Goal: Communication & Community: Answer question/provide support

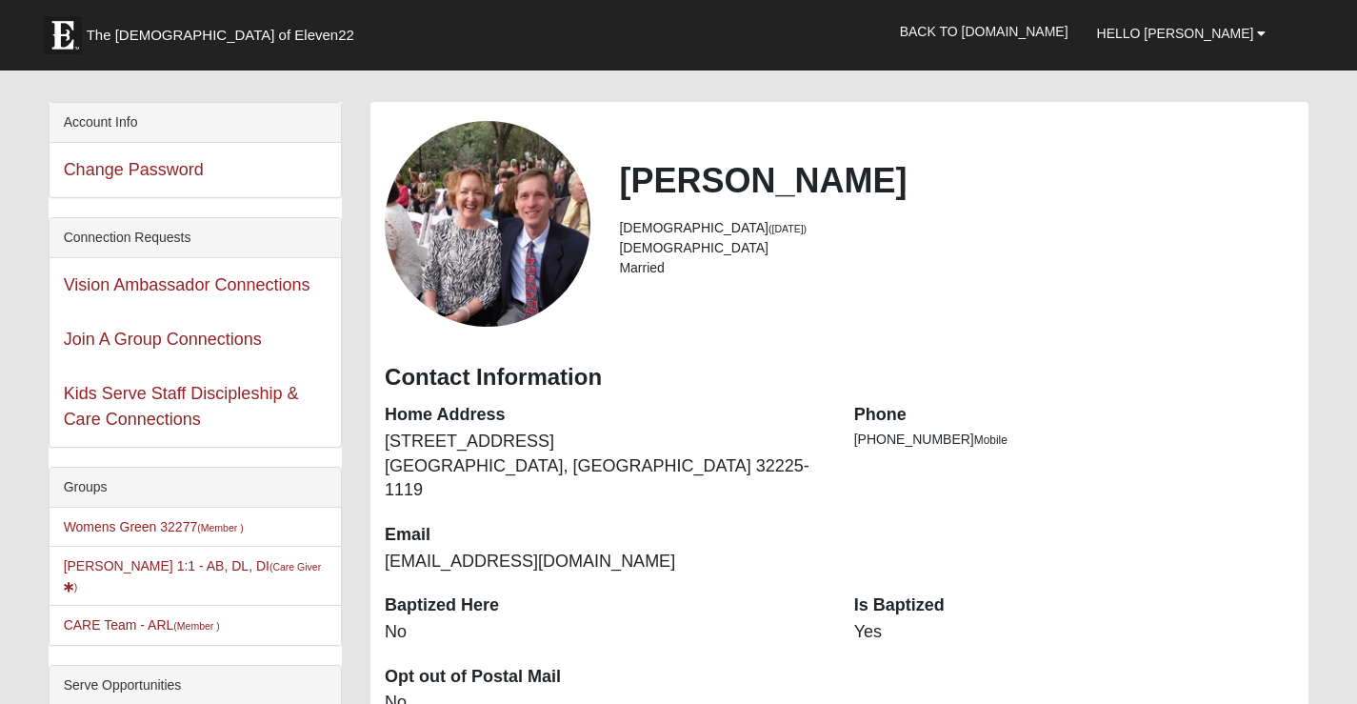
scroll to position [84, 0]
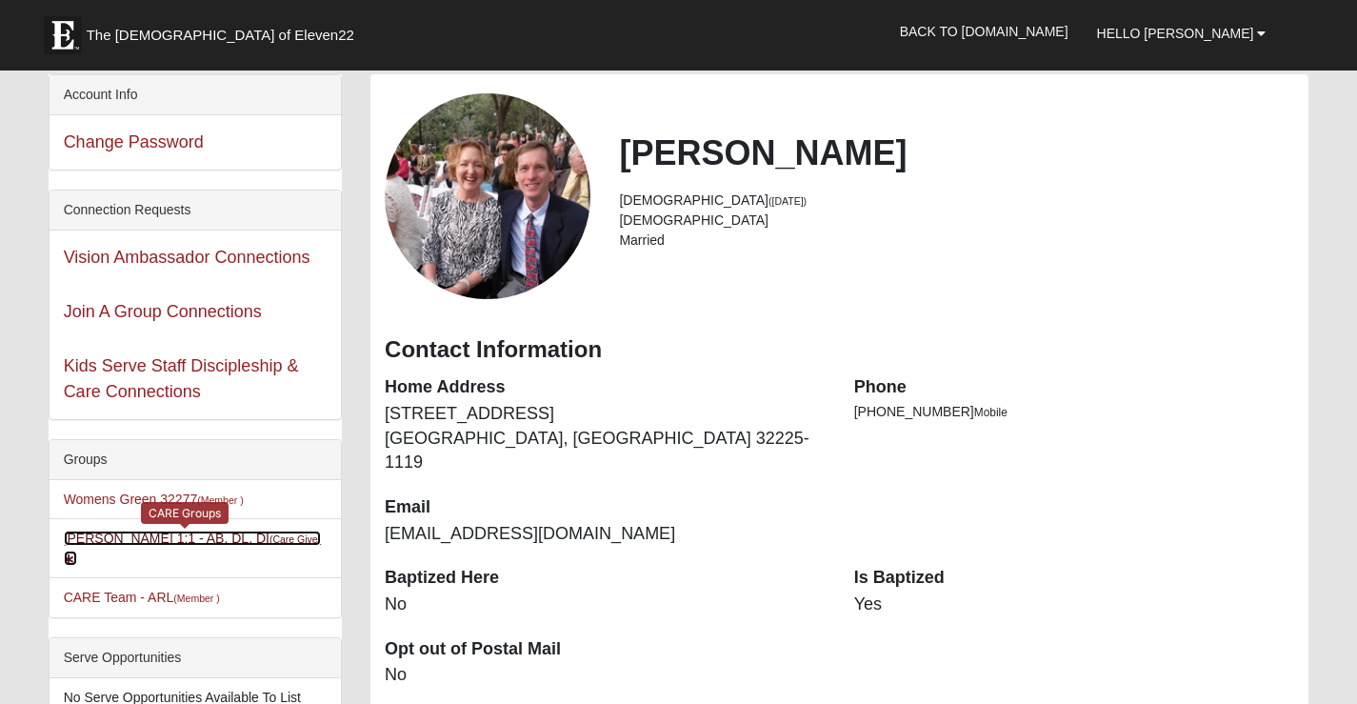
click at [226, 541] on link "[PERSON_NAME] 1:1 - AB, DL, DI (Care Giver )" at bounding box center [193, 548] width 258 height 35
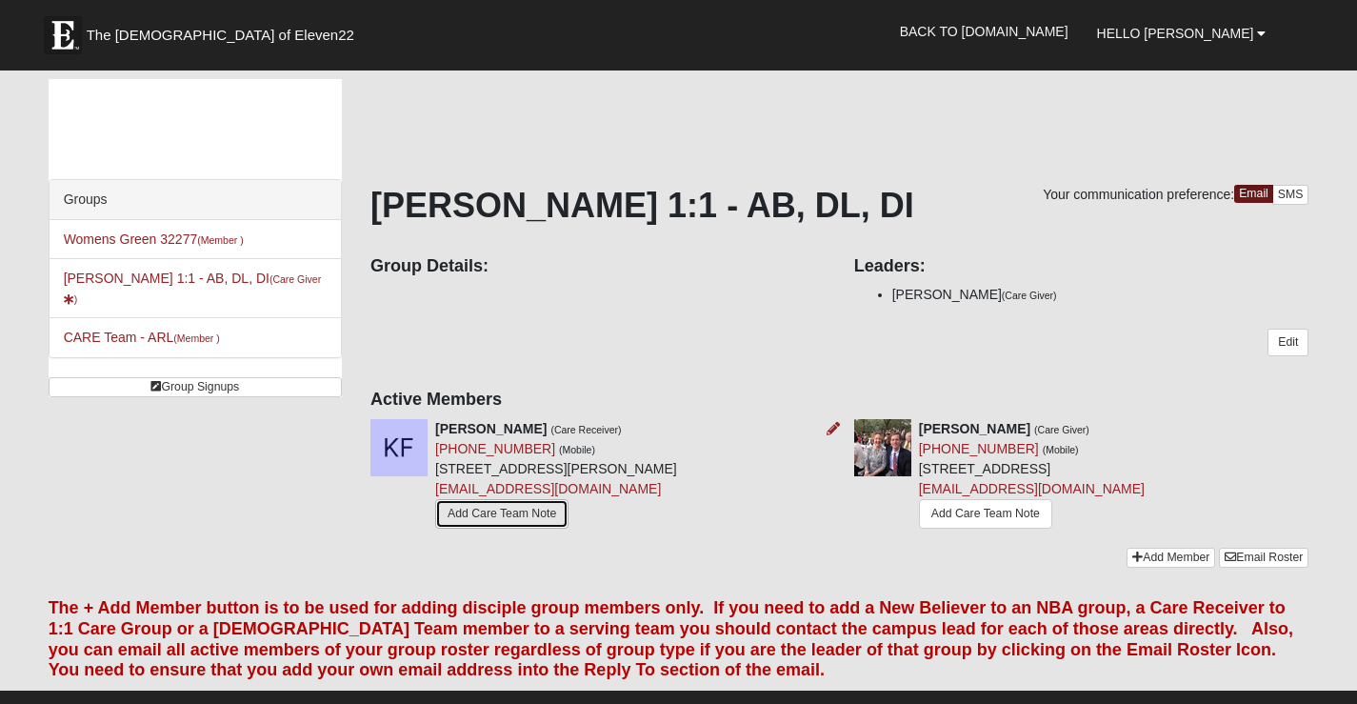
click at [508, 509] on link "Add Care Team Note" at bounding box center [501, 514] width 133 height 30
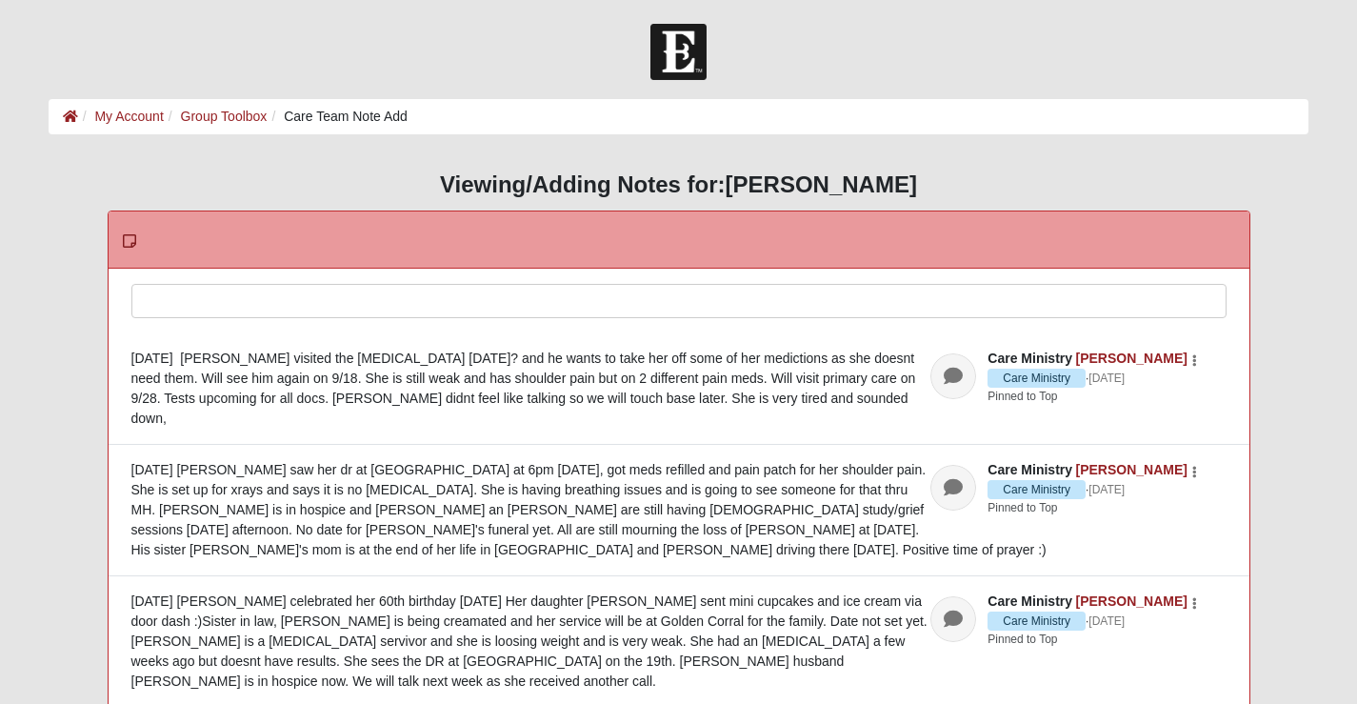
click at [173, 305] on div at bounding box center [679, 327] width 1094 height 84
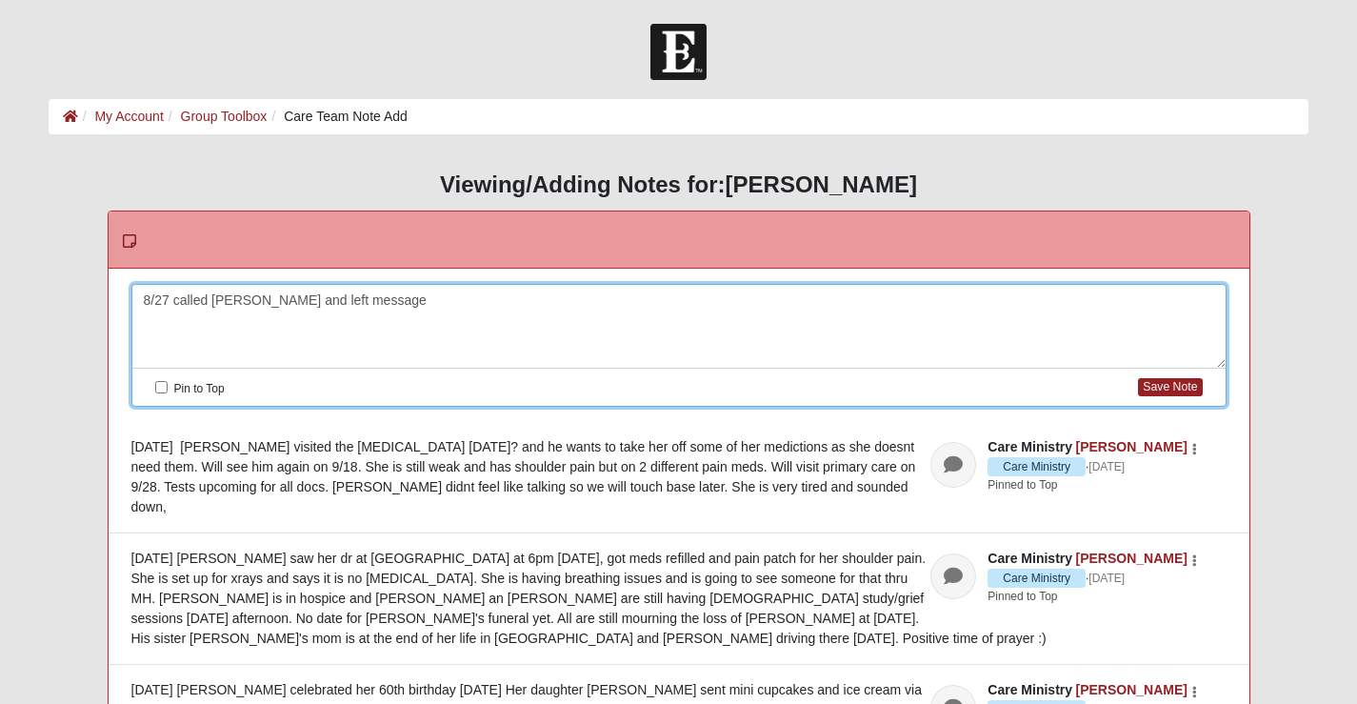
click at [1164, 372] on div "Pin to Top Save Note" at bounding box center [679, 387] width 1094 height 37
click at [1165, 385] on button "Save Note" at bounding box center [1170, 387] width 64 height 18
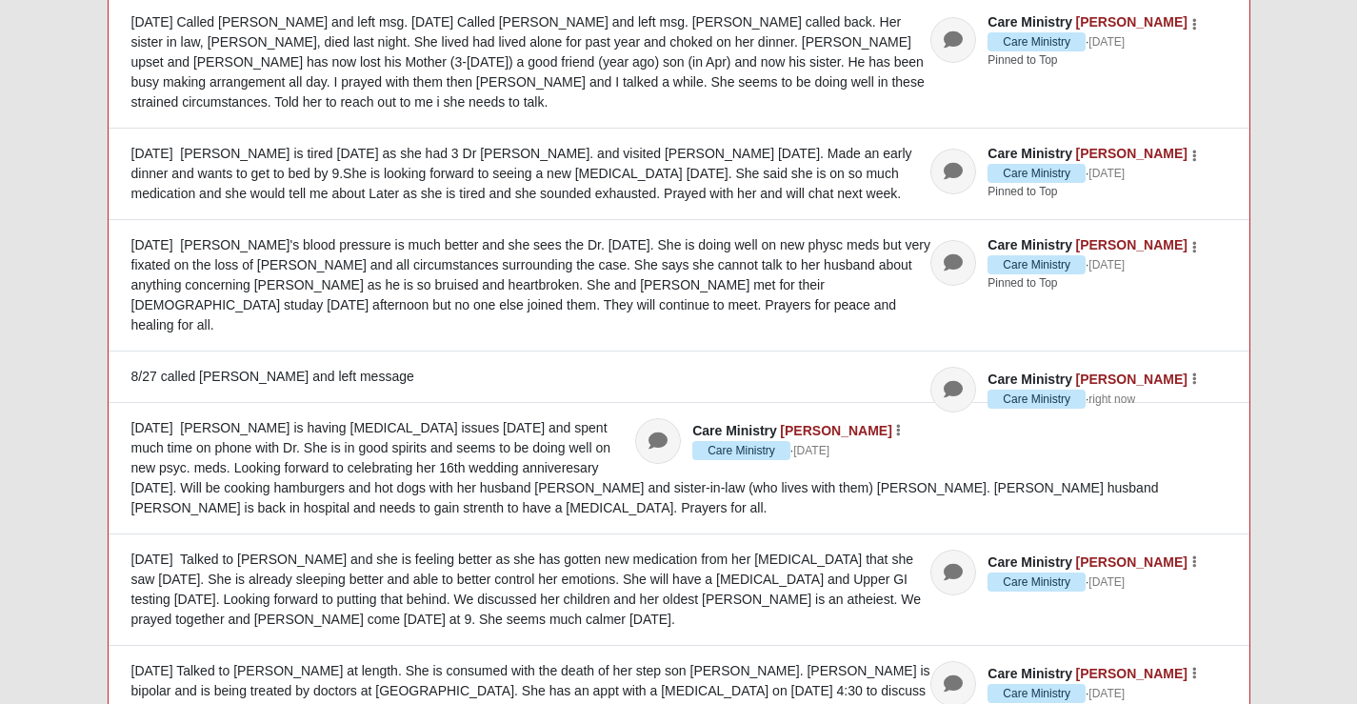
scroll to position [932, 0]
click at [741, 366] on div "8/27 called [PERSON_NAME] and left message" at bounding box center [678, 376] width 1095 height 20
click at [291, 366] on div "8/27 called [PERSON_NAME] and left message" at bounding box center [678, 376] width 1095 height 20
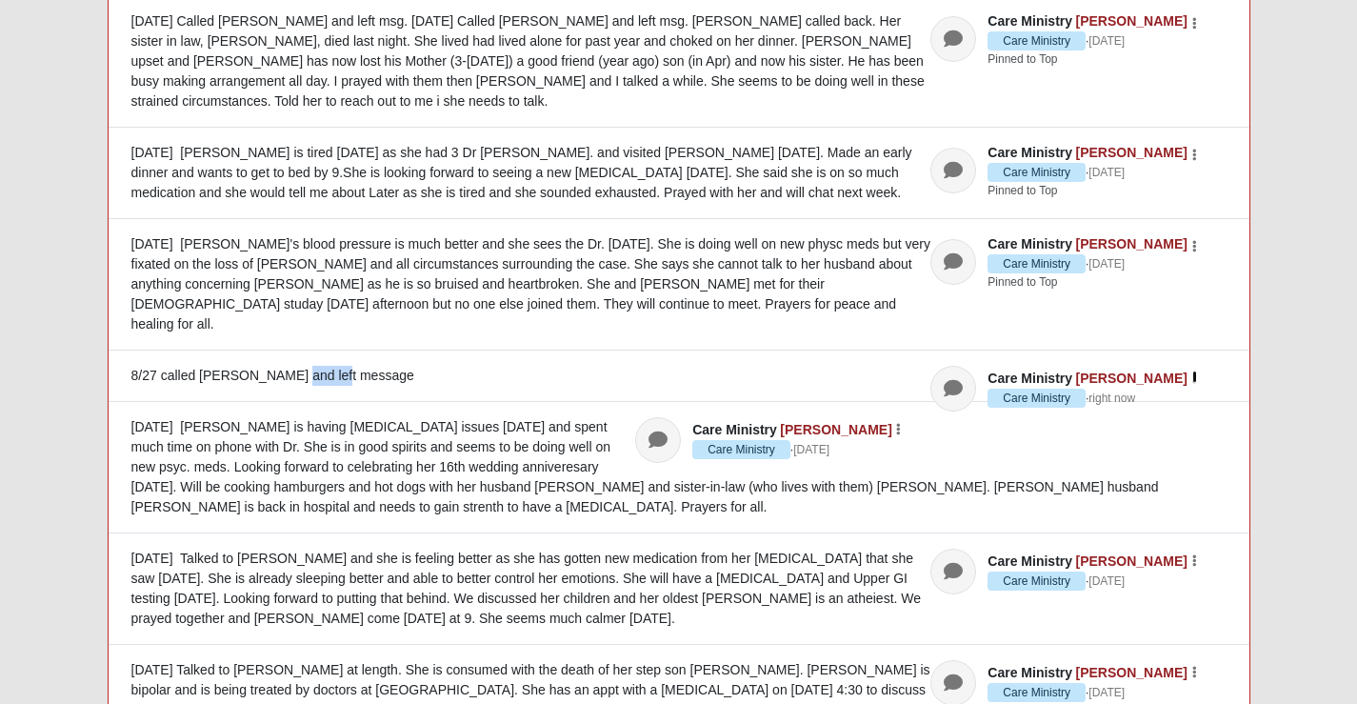
click at [1195, 372] on icon "button" at bounding box center [1195, 377] width 5 height 11
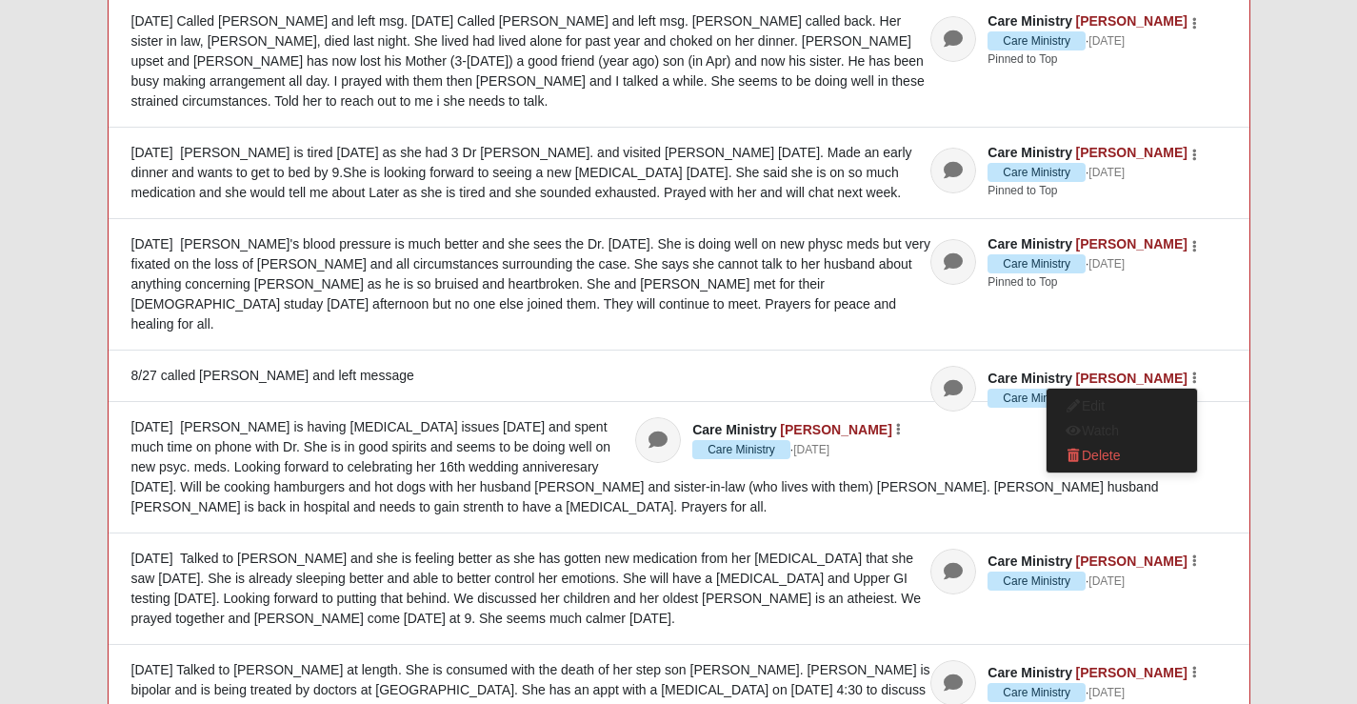
click at [1111, 369] on span "Care Ministry [PERSON_NAME]" at bounding box center [1089, 379] width 203 height 20
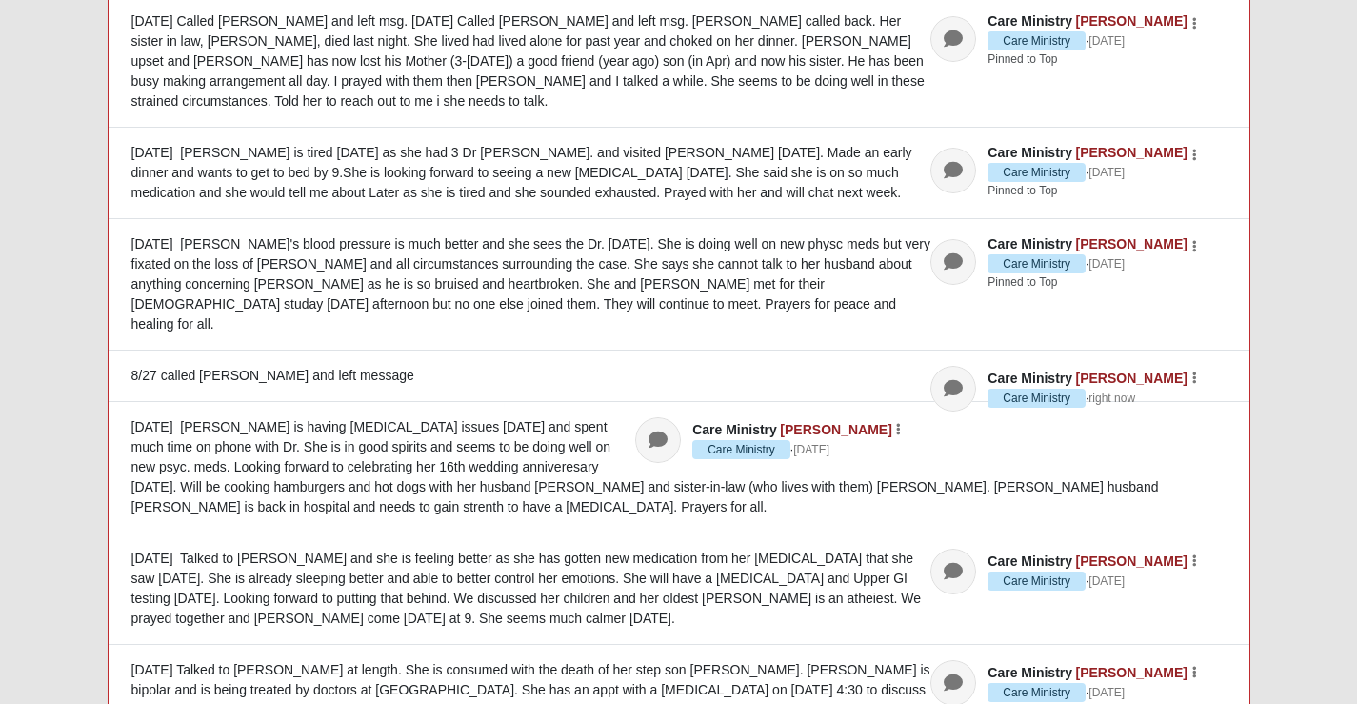
click at [1111, 369] on span "Care Ministry [PERSON_NAME]" at bounding box center [1089, 379] width 203 height 20
click at [1067, 389] on span "Care Ministry" at bounding box center [1037, 398] width 98 height 19
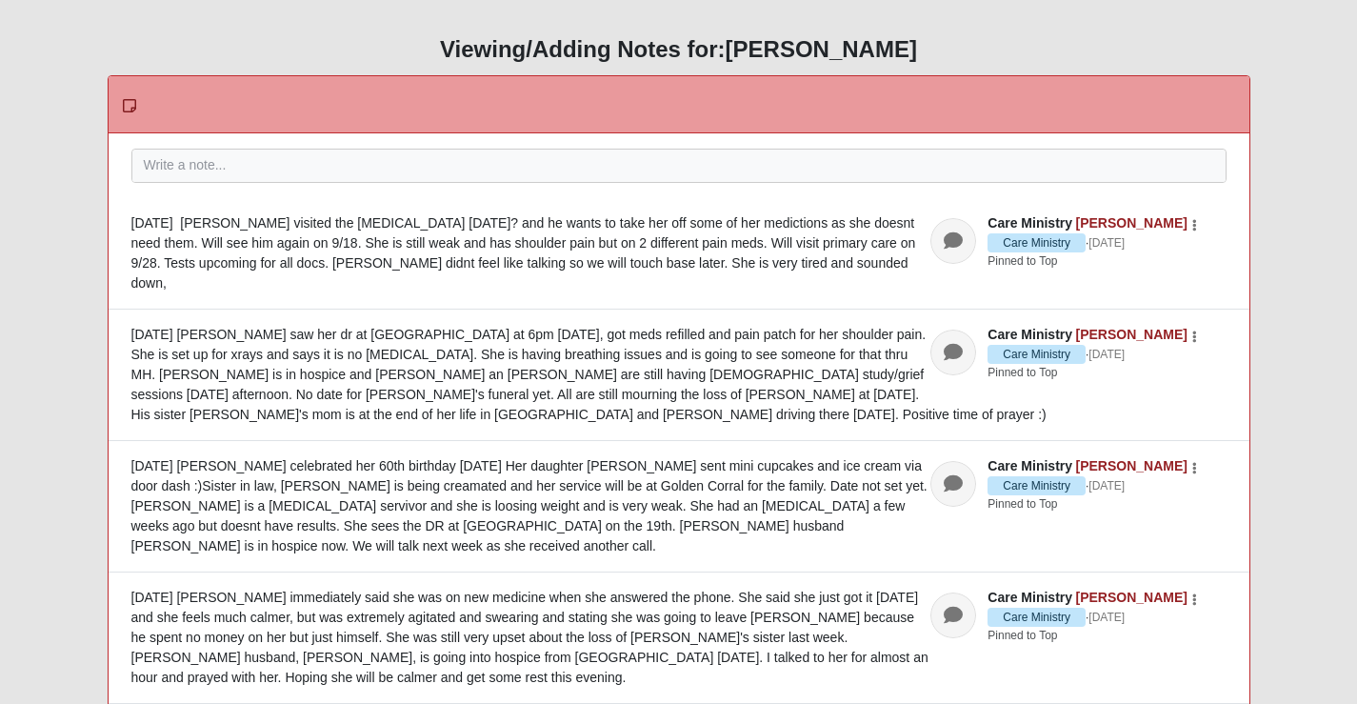
scroll to position [0, 0]
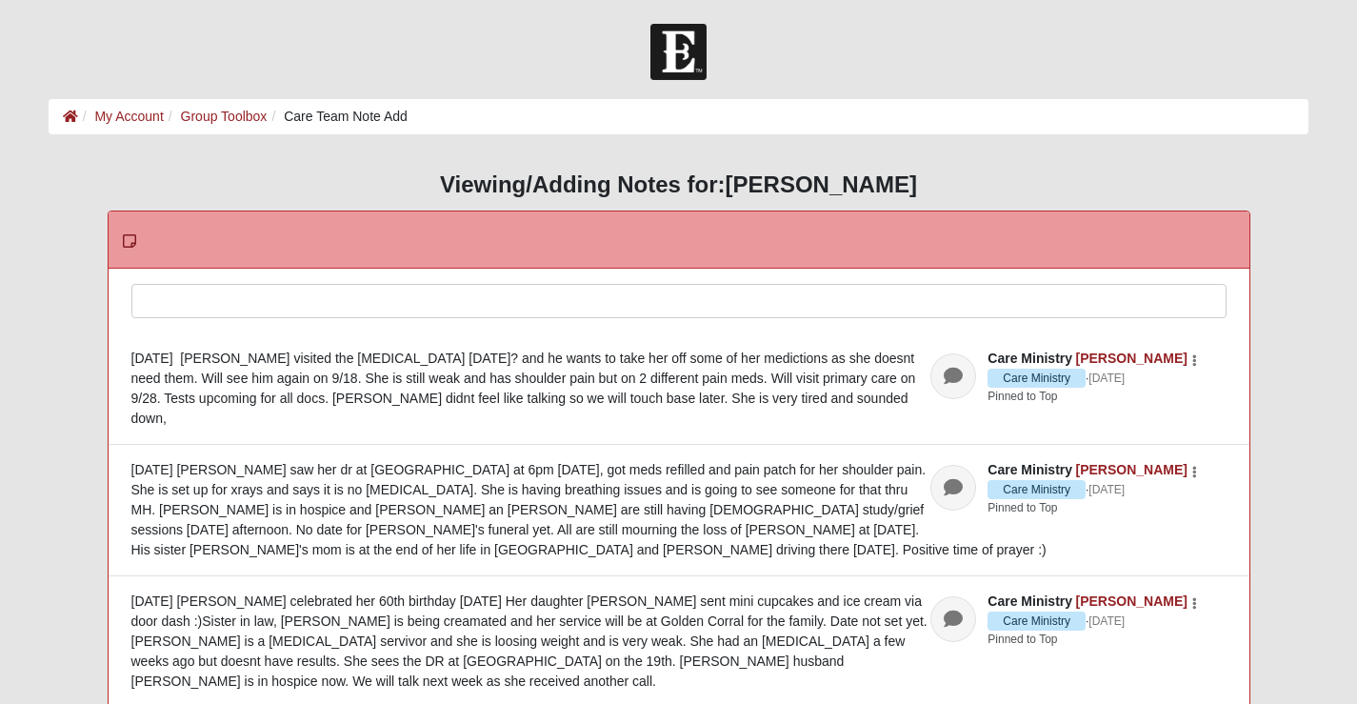
click at [145, 295] on div at bounding box center [679, 327] width 1094 height 84
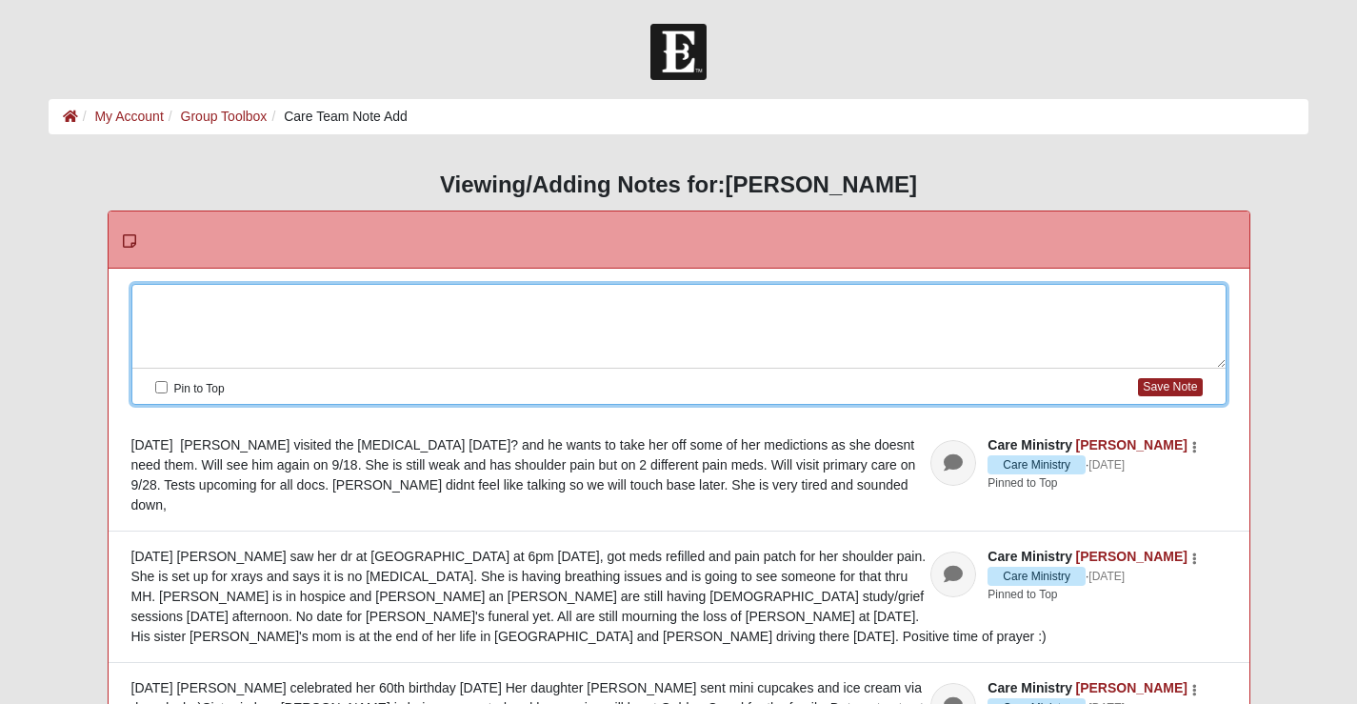
click at [153, 291] on div at bounding box center [679, 327] width 1094 height 84
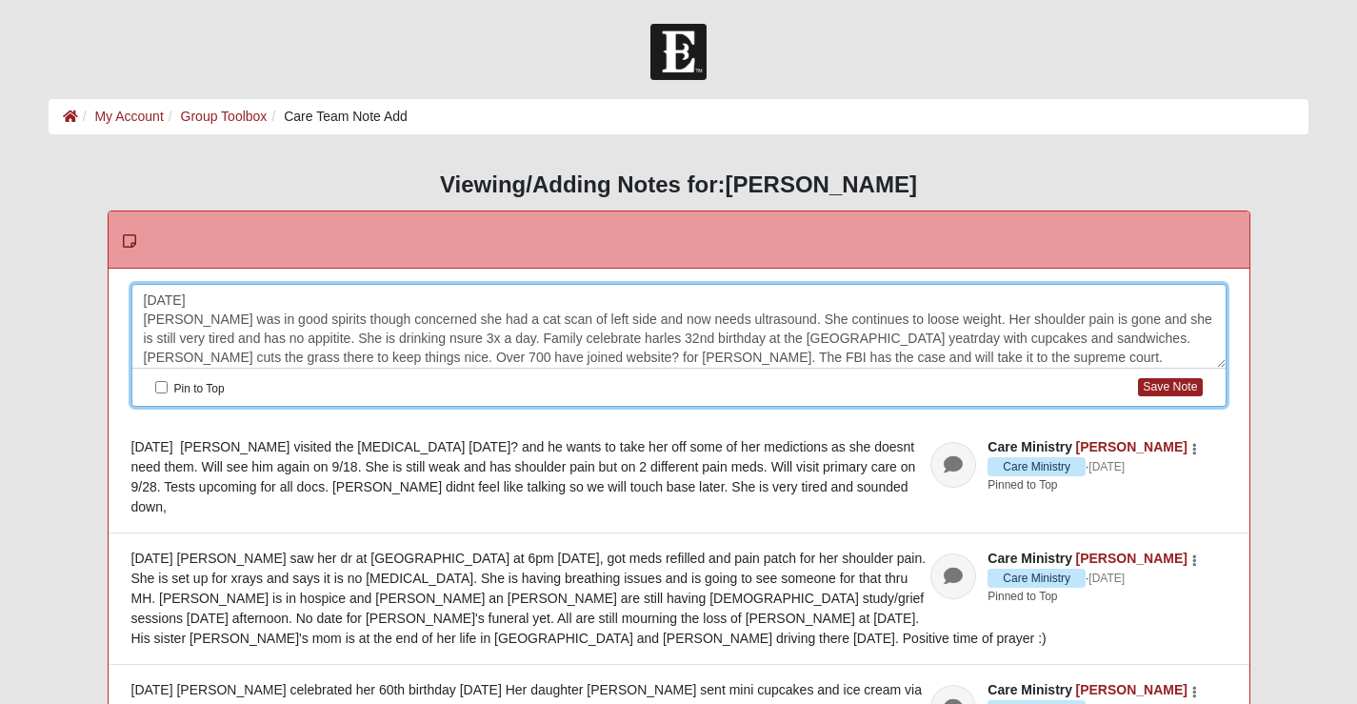
click at [383, 339] on div "[DATE] [PERSON_NAME] was in good spirits though concerned she had a cat scan of…" at bounding box center [679, 327] width 1094 height 84
click at [585, 332] on div "[DATE] [PERSON_NAME] was in good spirits though concerned she had a cat scan of…" at bounding box center [679, 327] width 1094 height 84
click at [837, 335] on div "[DATE] [PERSON_NAME] was in good spirits though concerned she had a cat scan of…" at bounding box center [679, 327] width 1094 height 84
click at [585, 335] on div "[DATE] [PERSON_NAME] was in good spirits though concerned she had a cat scan of…" at bounding box center [679, 327] width 1094 height 84
click at [485, 334] on div "[DATE] [PERSON_NAME] was in good spirits though concerned she had a cat scan of…" at bounding box center [679, 327] width 1094 height 84
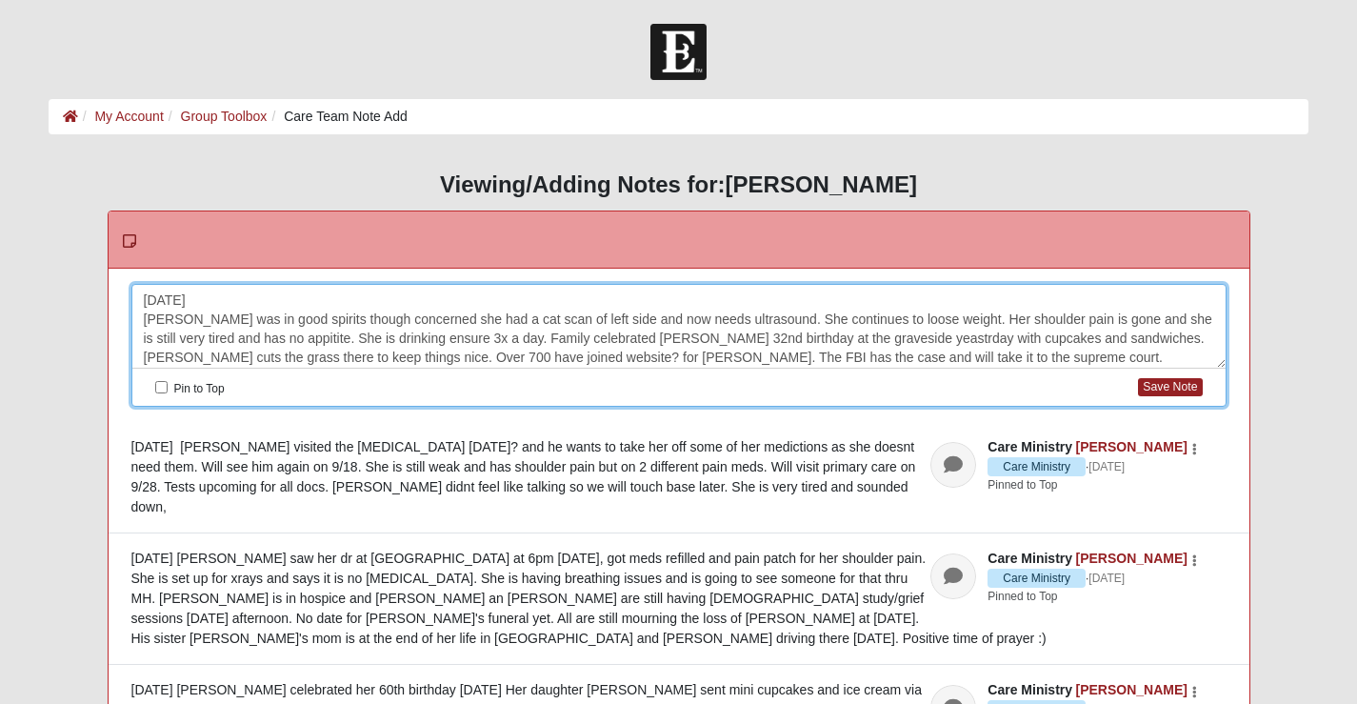
click at [485, 334] on div "[DATE] [PERSON_NAME] was in good spirits though concerned she had a cat scan of…" at bounding box center [679, 327] width 1094 height 84
click at [1202, 352] on div "[DATE] [PERSON_NAME] was in good spirits though concerned she had a cat scan of…" at bounding box center [679, 327] width 1094 height 84
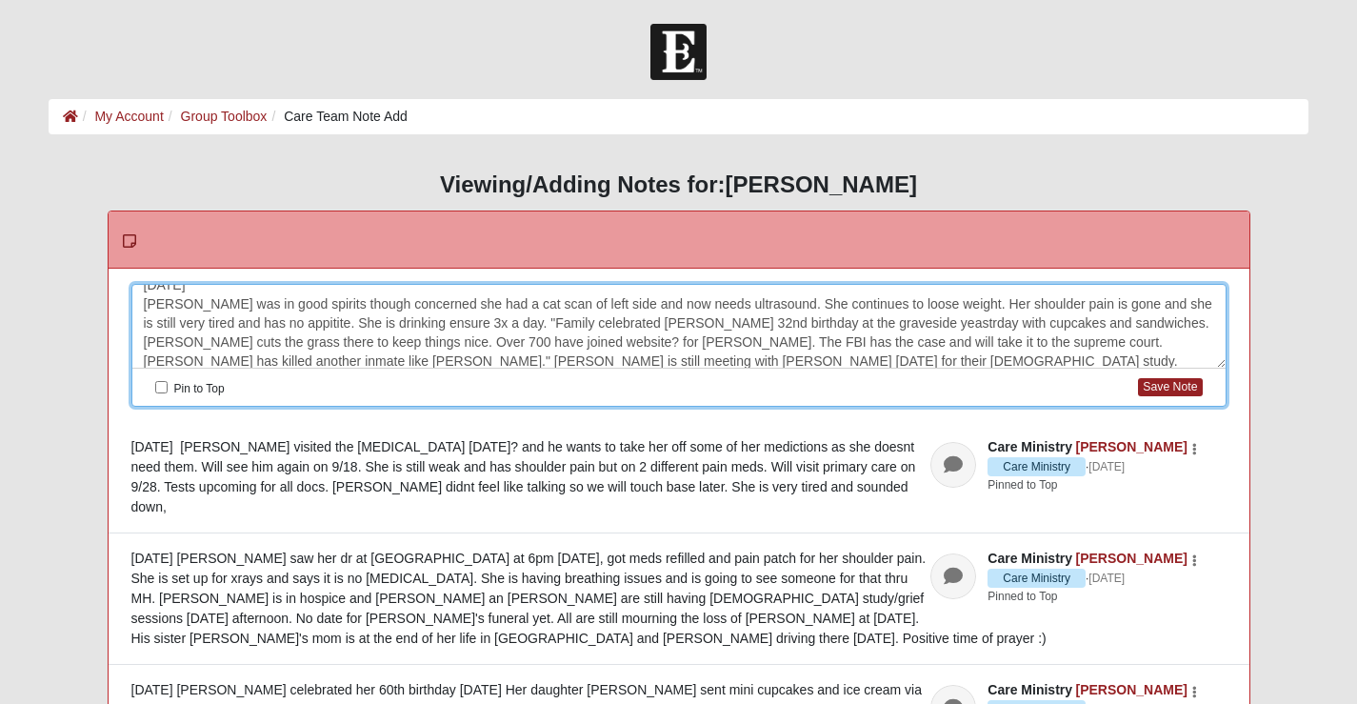
click at [825, 362] on div "[DATE] [PERSON_NAME] was in good spirits though concerned she had a cat scan of…" at bounding box center [679, 327] width 1094 height 84
click at [286, 321] on div "[DATE] [PERSON_NAME] was in good spirits though concerned she had a cat scan of…" at bounding box center [679, 327] width 1094 height 84
click at [926, 302] on div "[DATE] [PERSON_NAME] was in good spirits though concerned she had a cat scan of…" at bounding box center [679, 327] width 1094 height 84
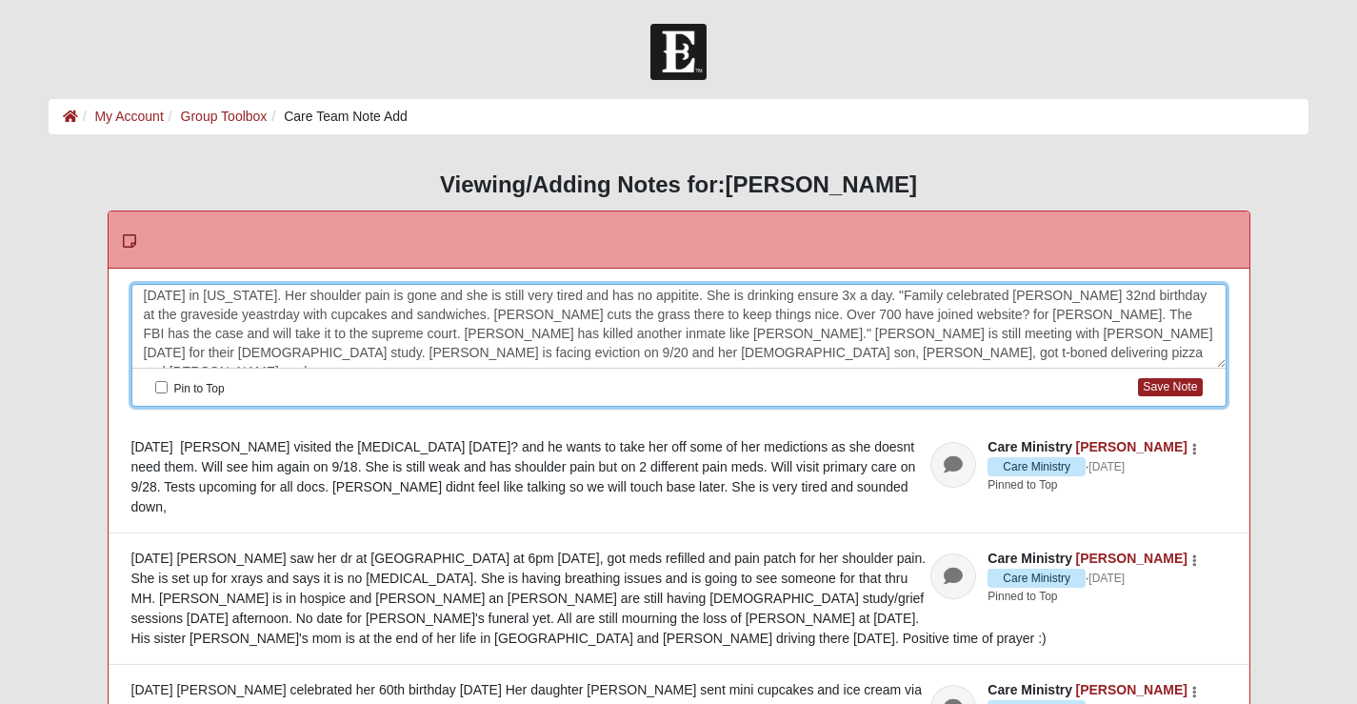
click at [392, 352] on div "[DATE] [PERSON_NAME] was in good spirits though concerned she had a cat scan of…" at bounding box center [679, 327] width 1094 height 84
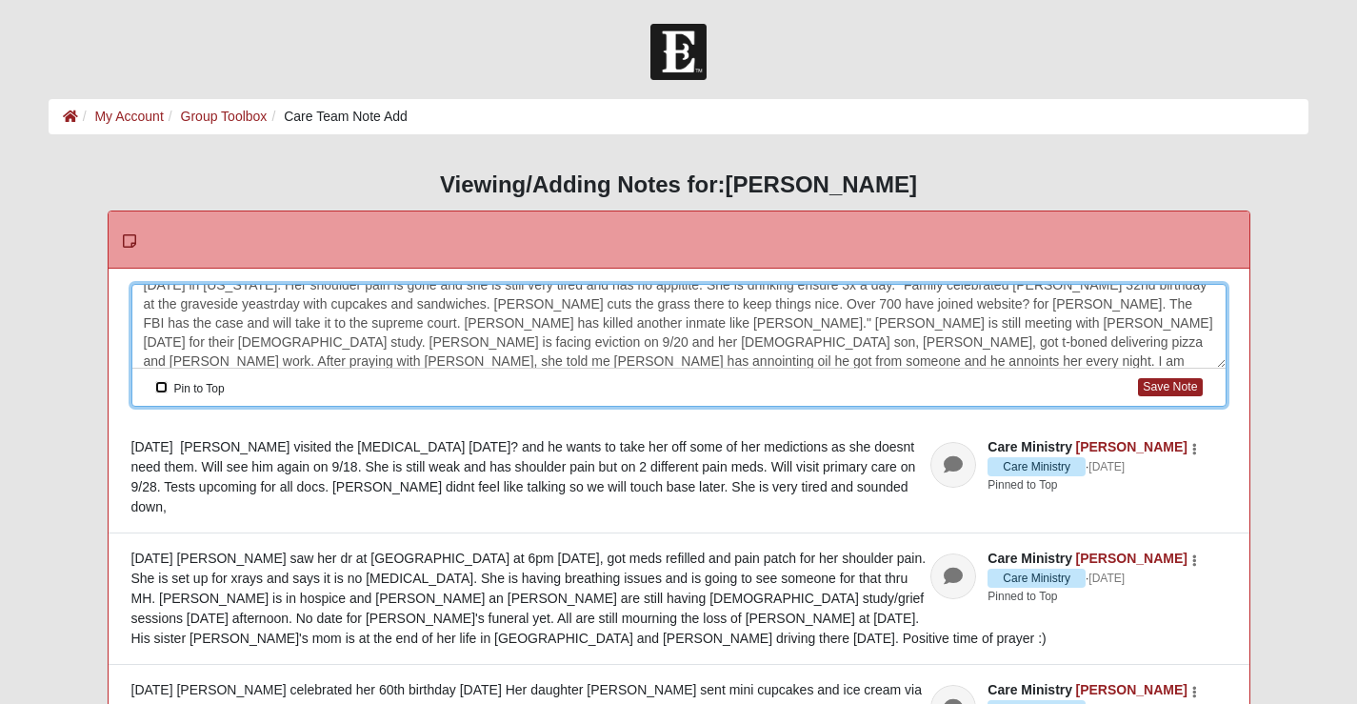
click at [161, 385] on input "Pin to Top" at bounding box center [161, 387] width 12 height 12
click at [1170, 387] on button "Save Note" at bounding box center [1170, 387] width 64 height 18
checkbox input "false"
